Goal: Task Accomplishment & Management: Manage account settings

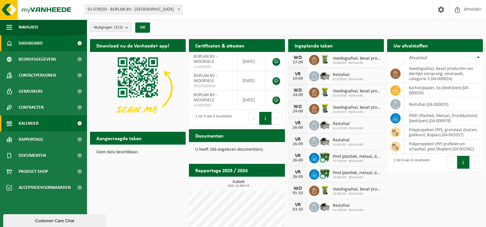
click at [36, 127] on span "Kalender" at bounding box center [29, 124] width 20 height 16
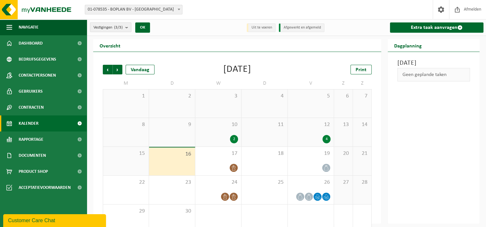
scroll to position [13, 0]
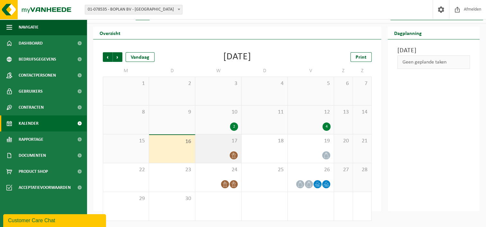
click at [226, 153] on div at bounding box center [217, 155] width 39 height 9
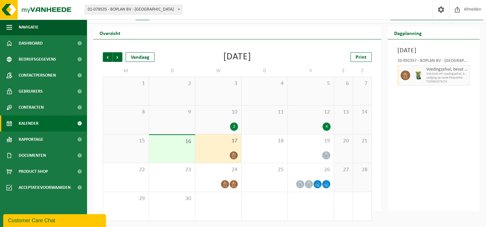
click at [180, 154] on div "16" at bounding box center [172, 149] width 46 height 28
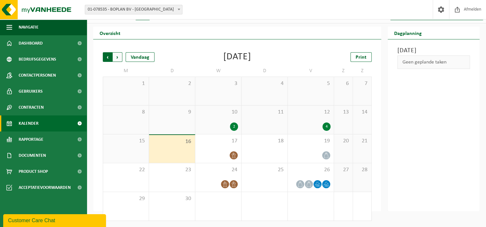
click at [116, 54] on span "Volgende" at bounding box center [118, 57] width 10 height 10
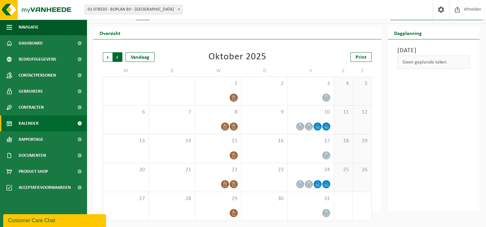
click at [106, 57] on span "Vorige" at bounding box center [108, 57] width 10 height 10
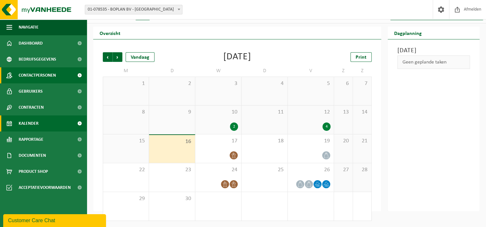
click at [26, 69] on span "Contactpersonen" at bounding box center [37, 75] width 37 height 16
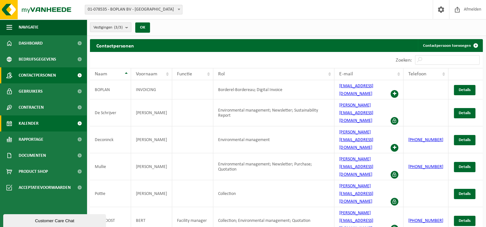
click at [34, 123] on span "Kalender" at bounding box center [29, 124] width 20 height 16
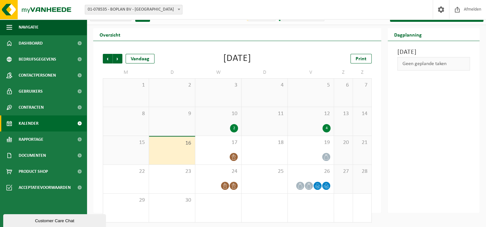
scroll to position [13, 0]
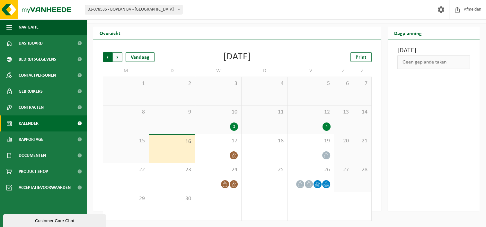
click at [117, 57] on span "Volgende" at bounding box center [118, 57] width 10 height 10
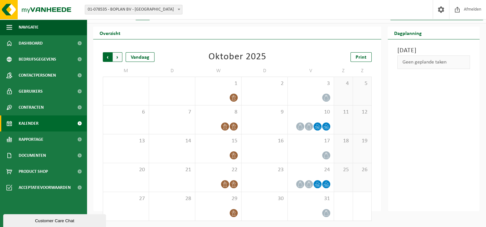
click at [119, 54] on span "Volgende" at bounding box center [118, 57] width 10 height 10
click at [107, 57] on span "Vorige" at bounding box center [108, 57] width 10 height 10
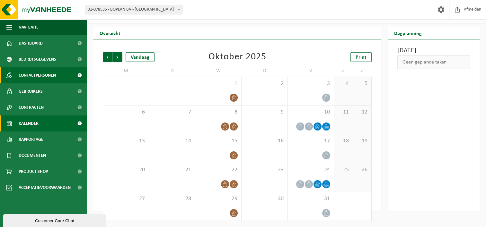
click at [47, 75] on span "Contactpersonen" at bounding box center [37, 75] width 37 height 16
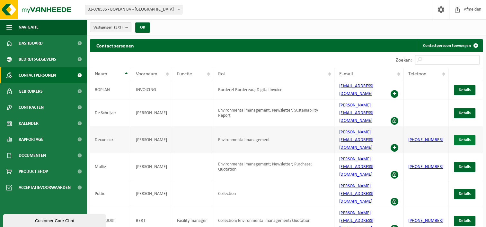
click at [460, 138] on span "Details" at bounding box center [465, 140] width 12 height 4
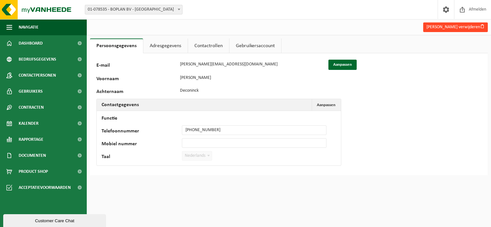
click at [458, 28] on button "[PERSON_NAME] verwijderen" at bounding box center [455, 27] width 65 height 10
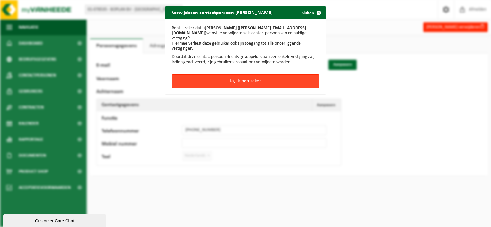
click at [263, 76] on button "Ja, ik ben zeker" at bounding box center [245, 81] width 148 height 13
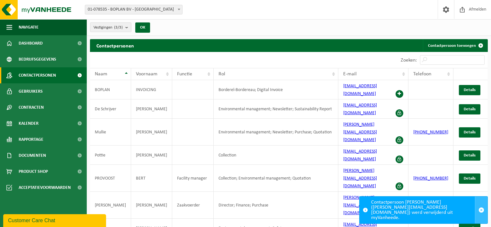
click at [480, 212] on span "button" at bounding box center [481, 210] width 6 height 6
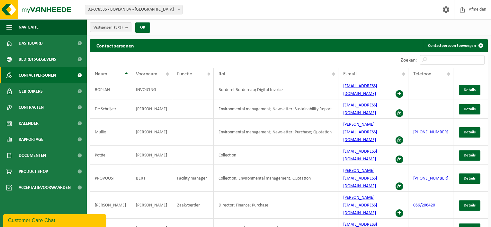
click at [120, 27] on count "(3/3)" at bounding box center [118, 27] width 9 height 4
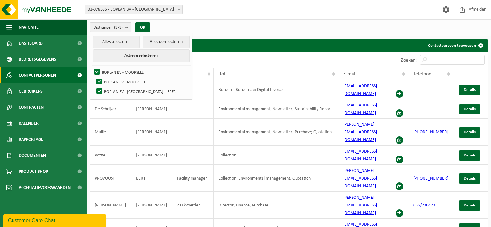
click at [120, 27] on count "(3/3)" at bounding box center [118, 27] width 9 height 4
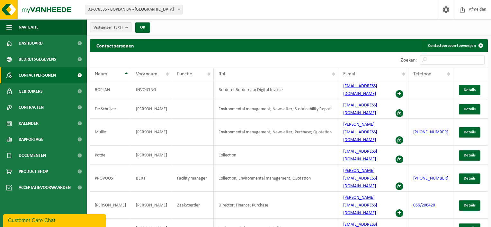
click at [120, 27] on count "(3/3)" at bounding box center [118, 27] width 9 height 4
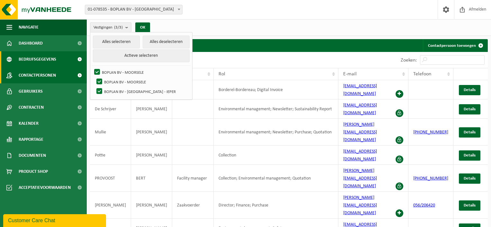
click at [30, 57] on span "Bedrijfsgegevens" at bounding box center [38, 59] width 38 height 16
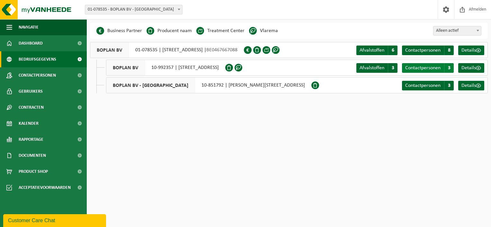
click at [450, 69] on span "3" at bounding box center [449, 68] width 10 height 10
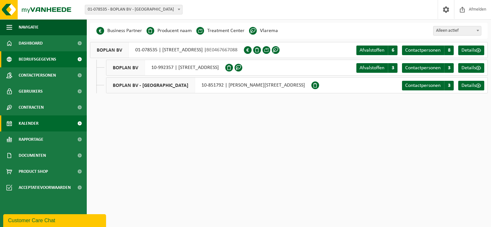
click at [35, 125] on span "Kalender" at bounding box center [29, 124] width 20 height 16
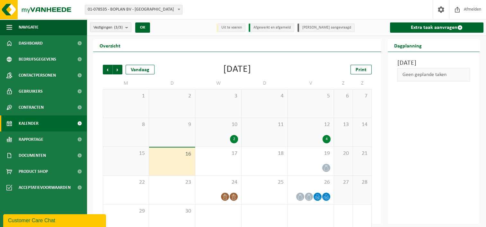
scroll to position [13, 0]
